Goal: Check status: Check status

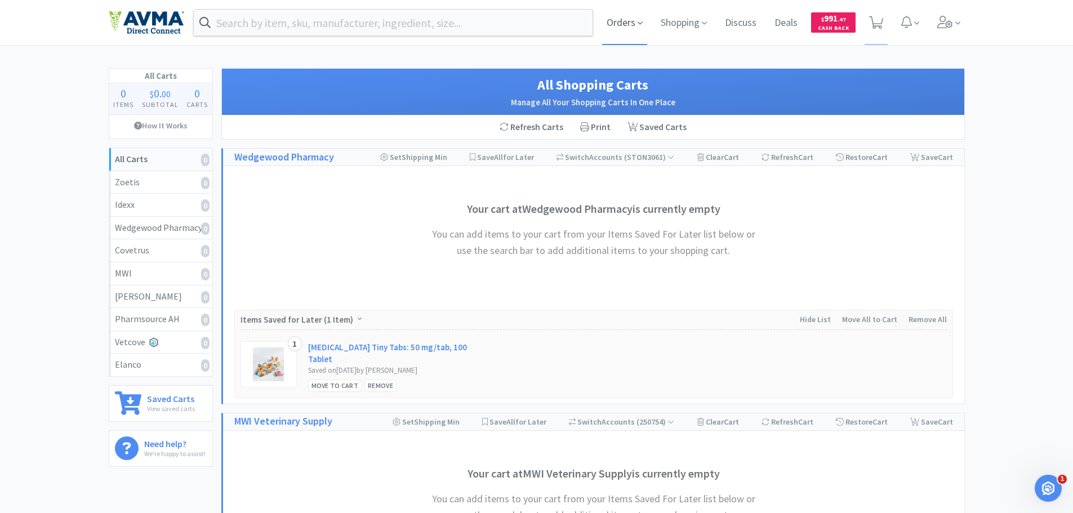
click at [606, 29] on span "Orders" at bounding box center [624, 22] width 45 height 45
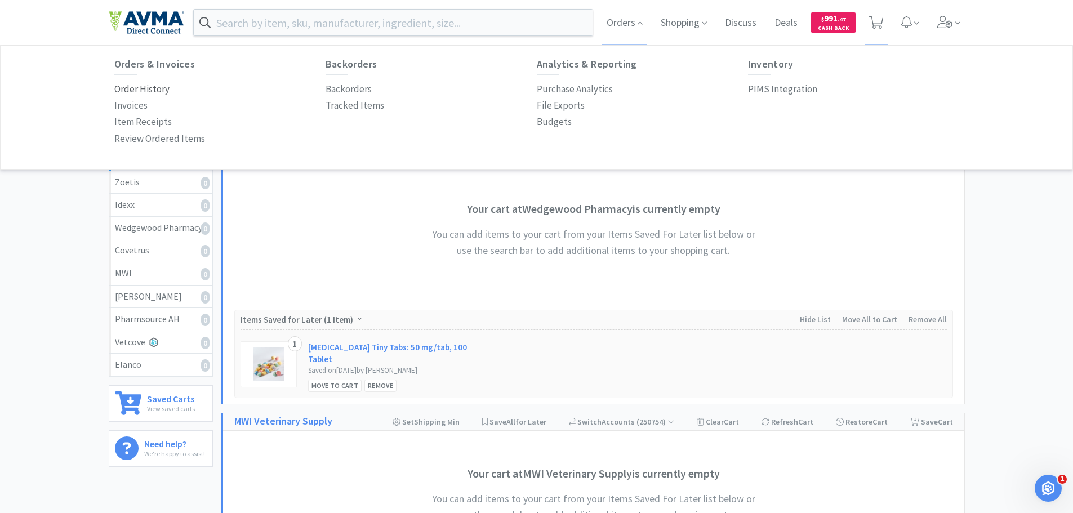
click at [152, 83] on p "Order History" at bounding box center [141, 89] width 55 height 15
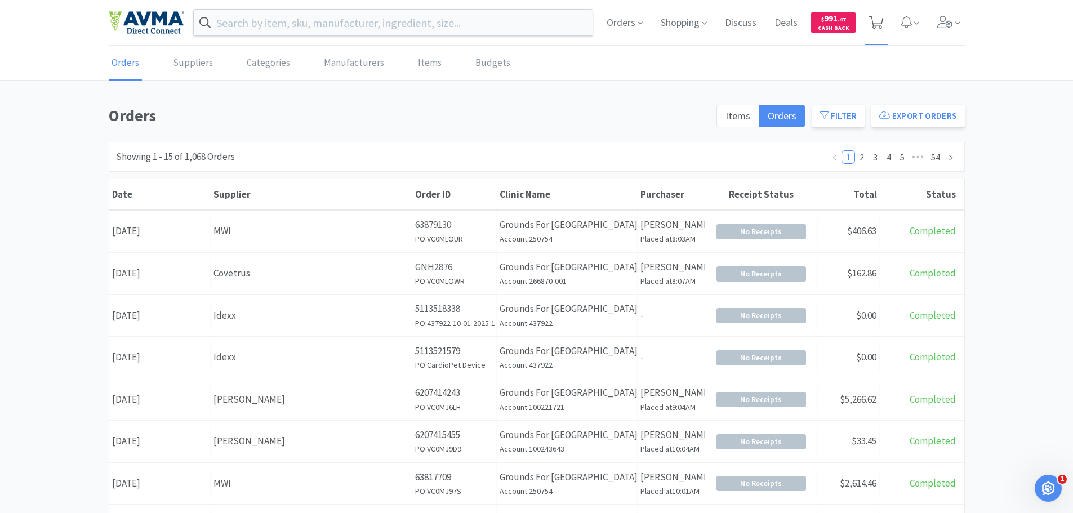
click at [875, 20] on icon at bounding box center [876, 22] width 14 height 12
